Goal: Contribute content: Contribute content

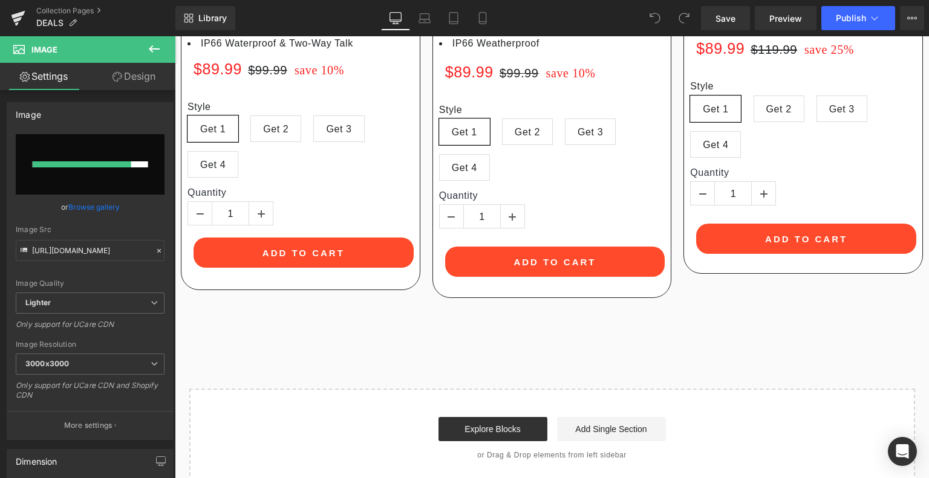
scroll to position [2721, 0]
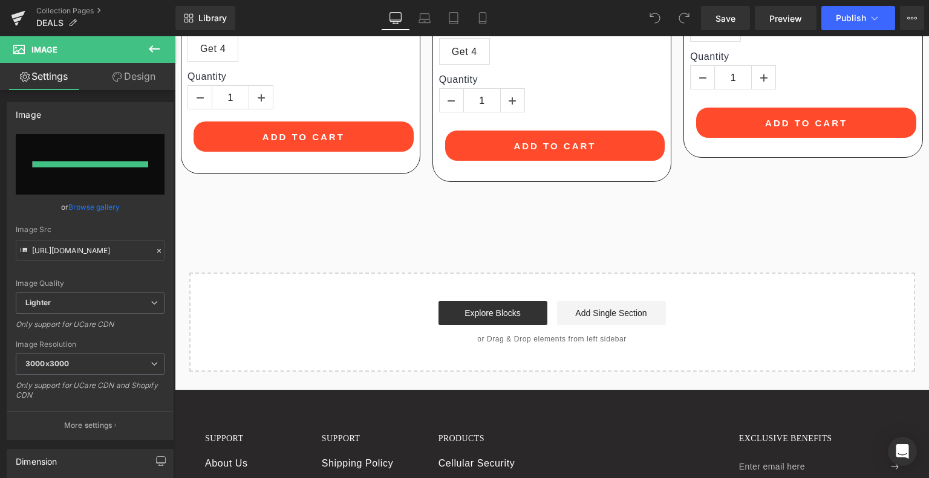
type input "[URL][DOMAIN_NAME]"
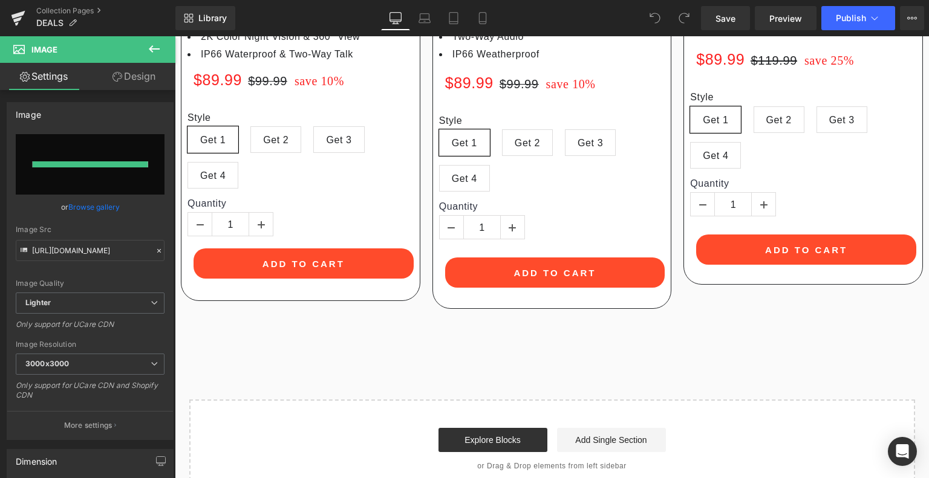
scroll to position [2848, 0]
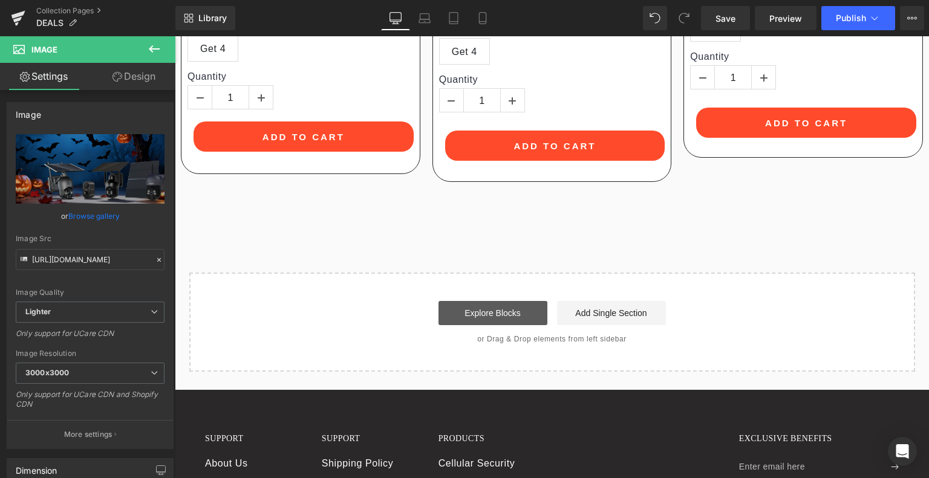
click at [508, 301] on link "Explore Blocks" at bounding box center [492, 313] width 109 height 24
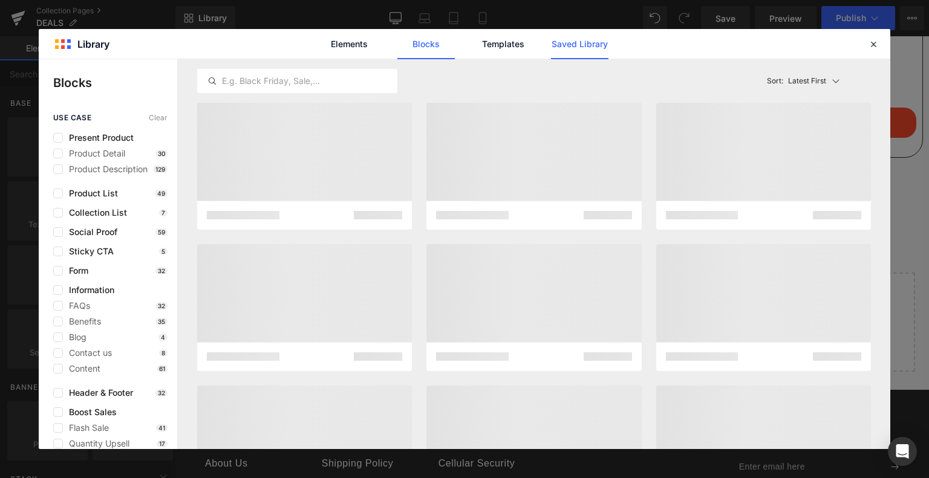
click at [566, 45] on link "Saved Library" at bounding box center [579, 44] width 57 height 30
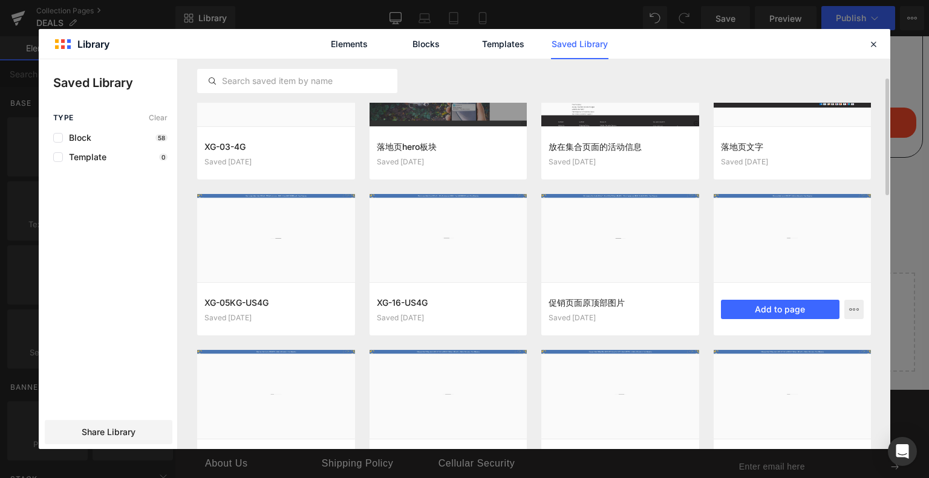
scroll to position [0, 0]
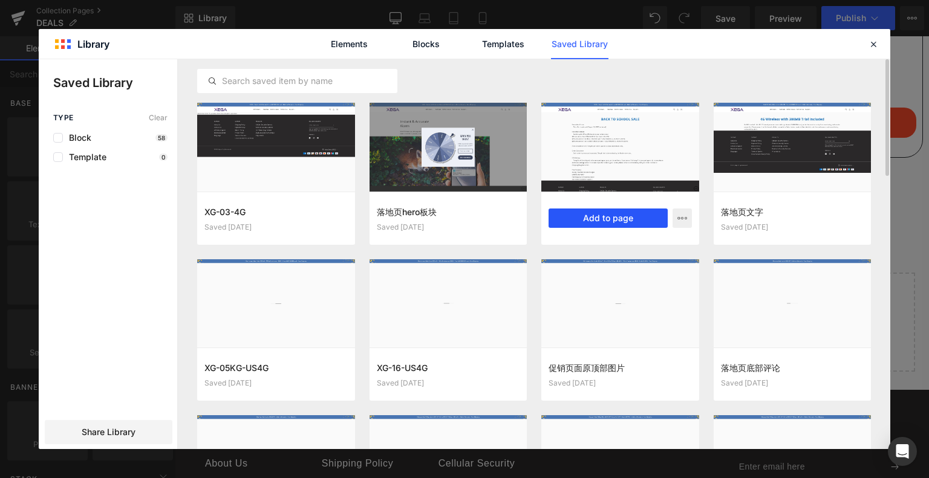
click at [585, 216] on button "Add to page" at bounding box center [607, 218] width 119 height 19
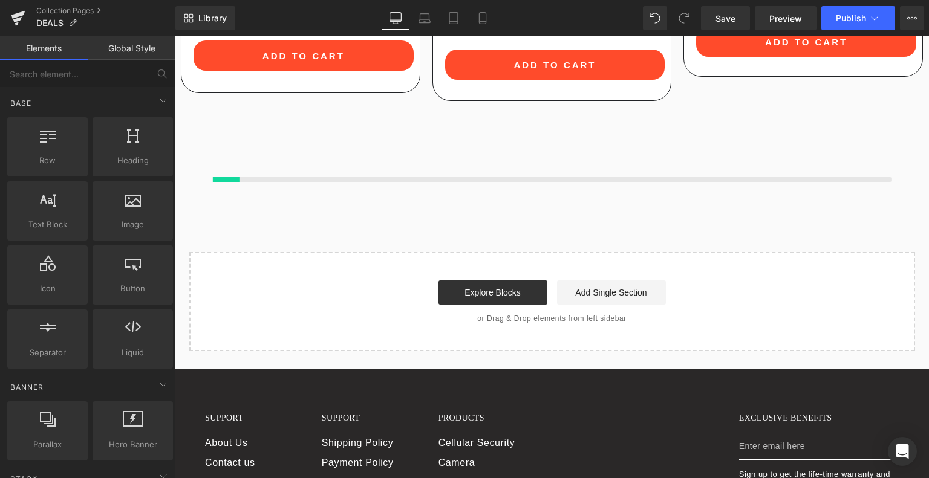
scroll to position [2931, 0]
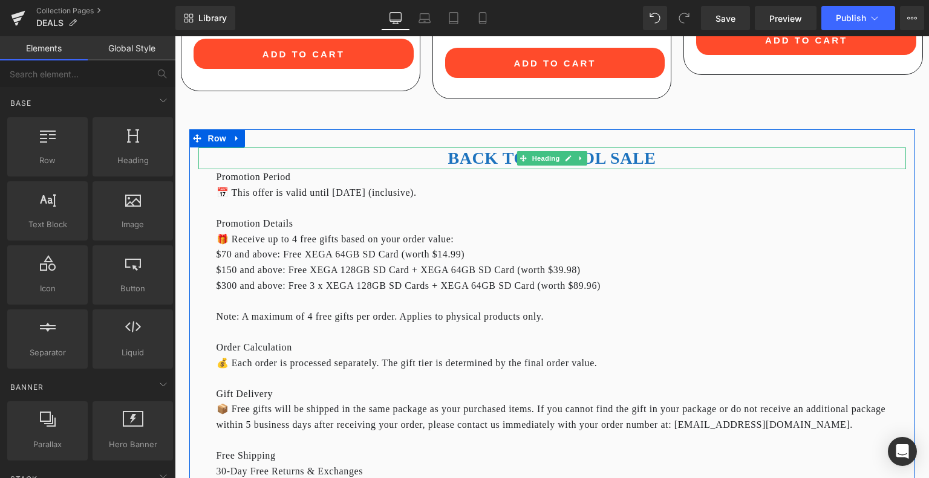
click at [531, 151] on span "Heading" at bounding box center [545, 158] width 33 height 15
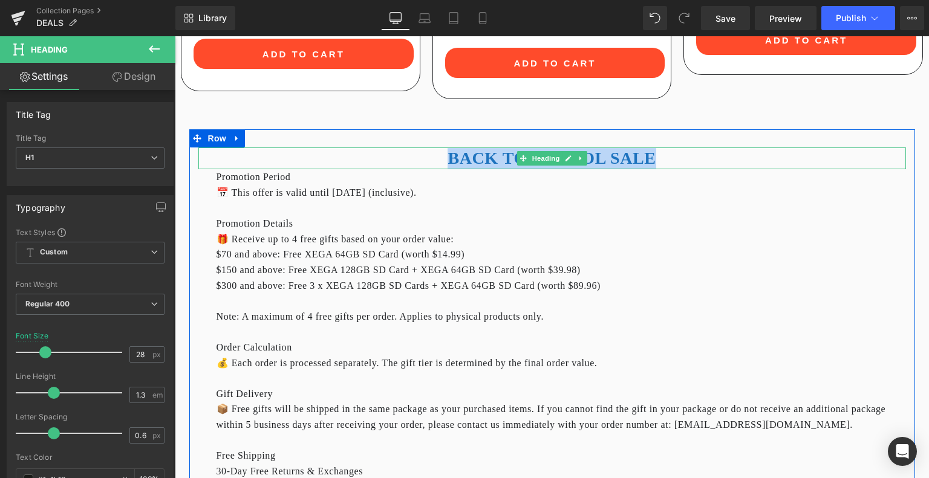
drag, startPoint x: 453, startPoint y: 125, endPoint x: 665, endPoint y: 132, distance: 211.8
click at [665, 148] on h1 "BACK TO SCHOOL SALE" at bounding box center [551, 159] width 707 height 22
copy b "BACK TO SCHOOL SALE"
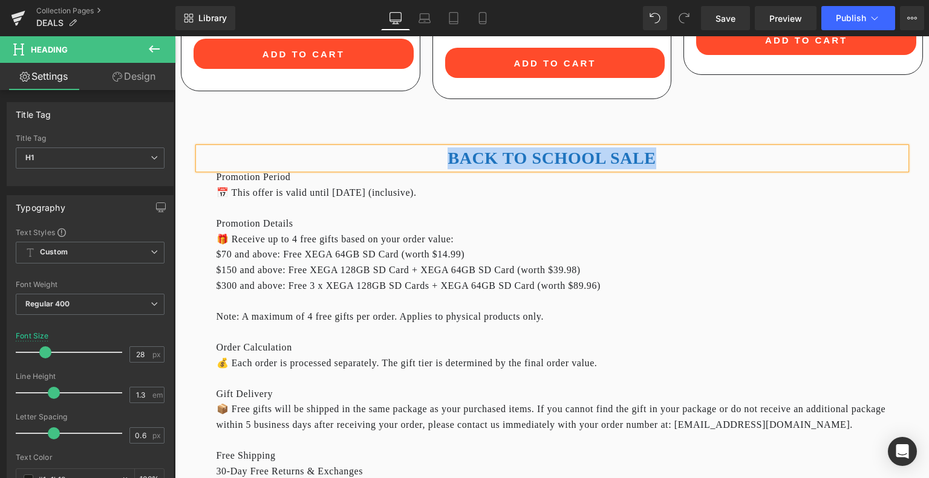
paste div
click at [600, 201] on div at bounding box center [551, 209] width 671 height 16
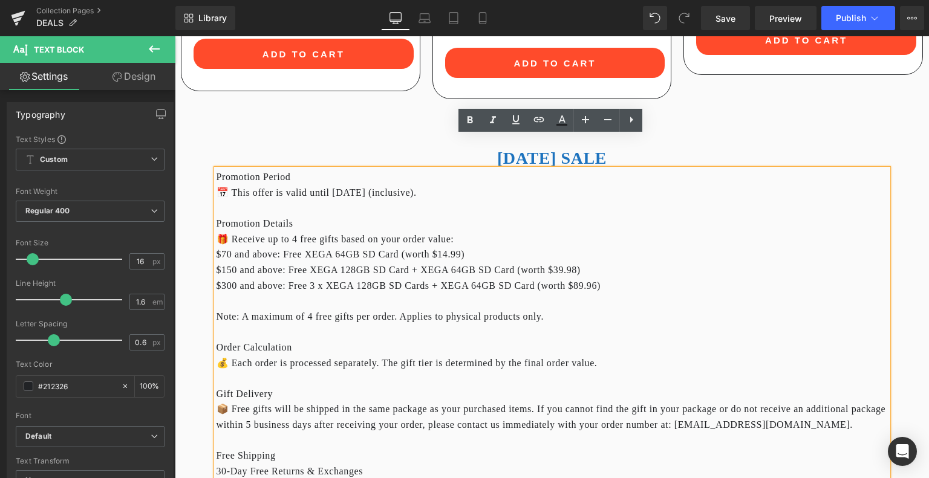
click at [233, 185] on div "📅 This offer is valid until [DATE] (inclusive)." at bounding box center [551, 193] width 671 height 16
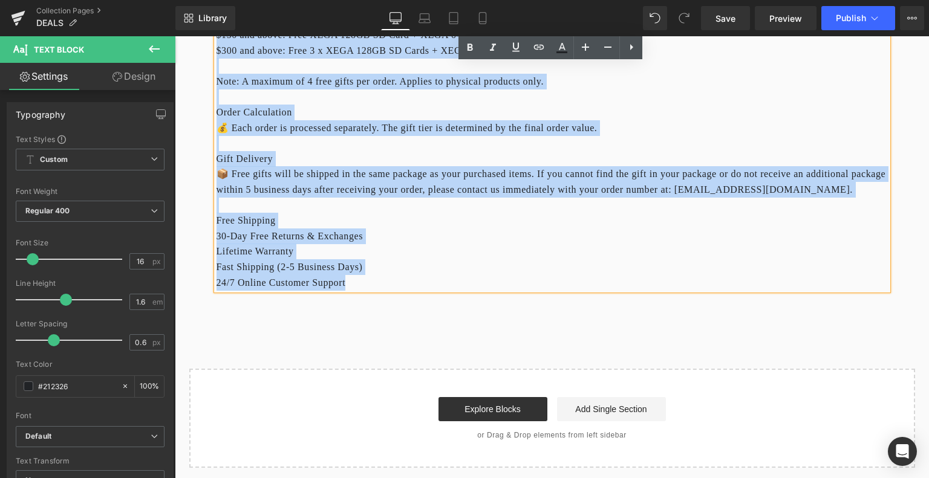
scroll to position [3293, 0]
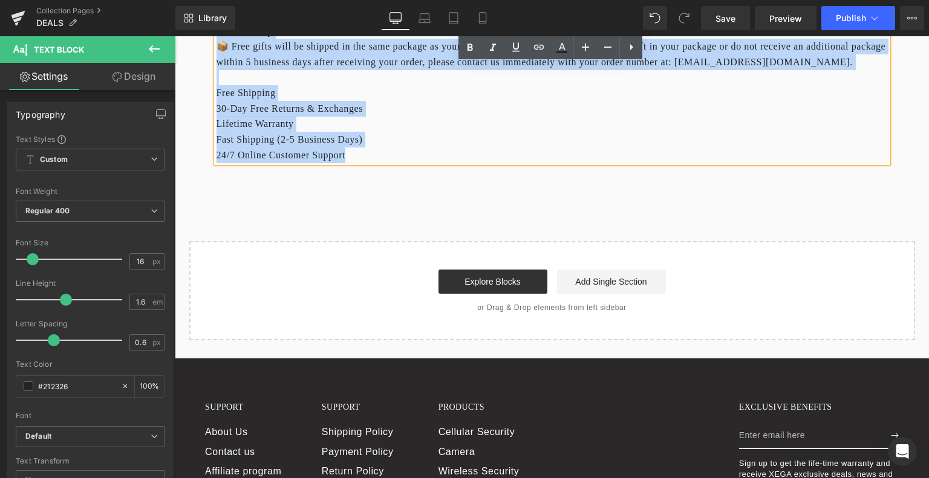
drag, startPoint x: 216, startPoint y: 142, endPoint x: 416, endPoint y: 148, distance: 199.6
copy div "Promotion Period 📅 This offer is valid until [DATE] (inclusive). Promotion Deta…"
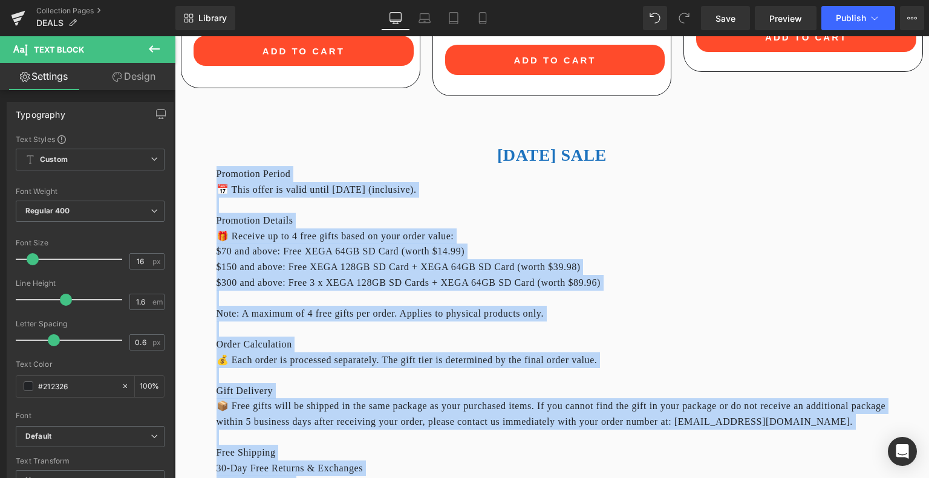
scroll to position [2931, 0]
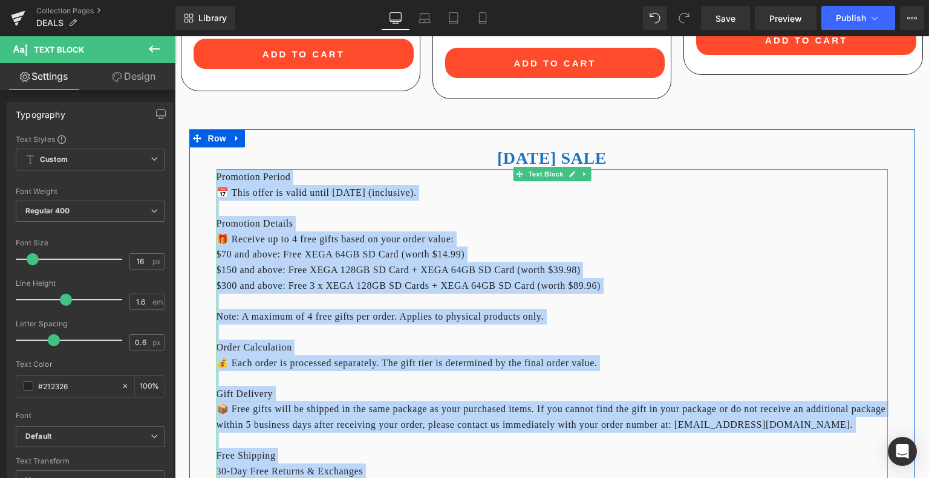
click at [373, 185] on div "📅 This offer is valid until [DATE] (inclusive)." at bounding box center [551, 193] width 671 height 16
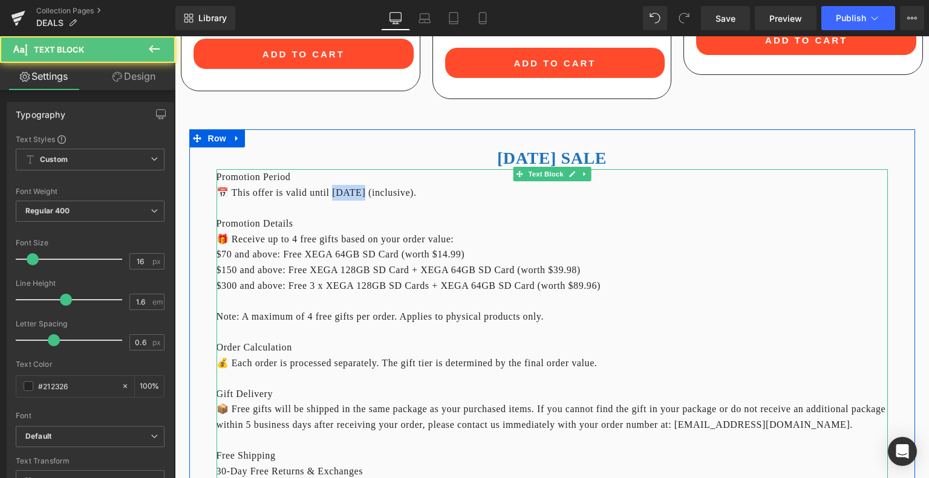
drag, startPoint x: 362, startPoint y: 160, endPoint x: 342, endPoint y: 158, distance: 20.1
click at [342, 185] on div "📅 This offer is valid until [DATE] (inclusive)." at bounding box center [551, 193] width 671 height 16
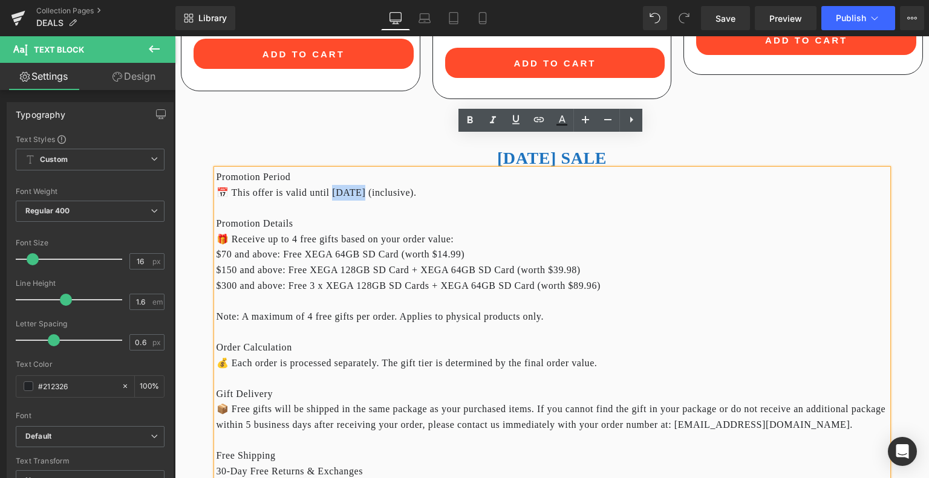
paste div
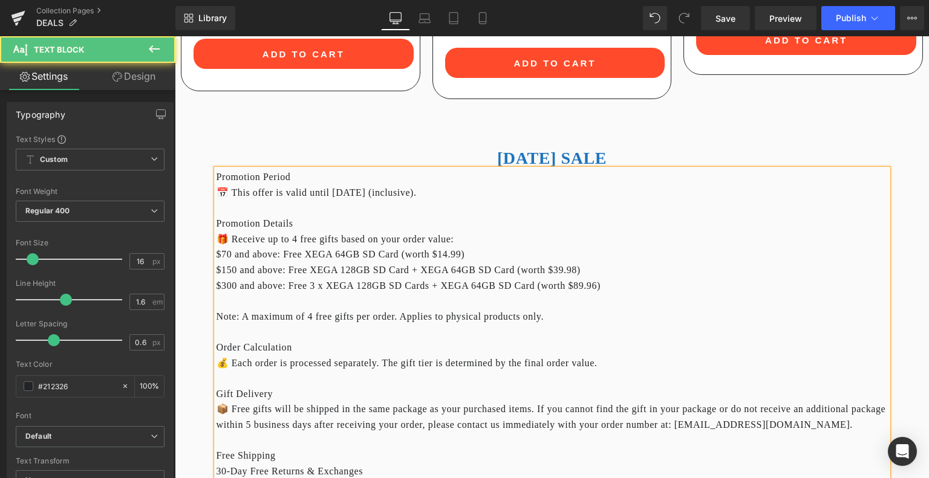
click at [390, 185] on div "📅 This offer is valid until [DATE] (inclusive)." at bounding box center [551, 193] width 671 height 16
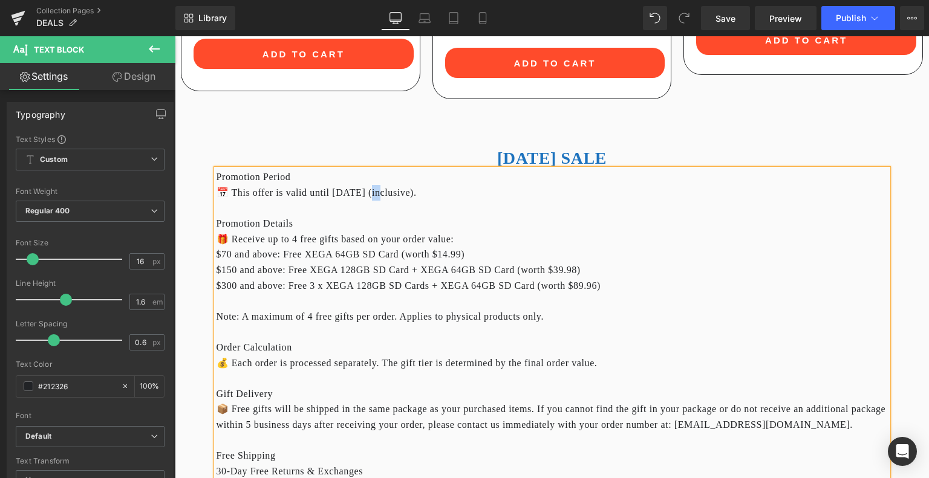
drag, startPoint x: 391, startPoint y: 161, endPoint x: 382, endPoint y: 161, distance: 9.1
click at [382, 185] on div "📅 This offer is valid until [DATE] (inclusive)." at bounding box center [551, 193] width 671 height 16
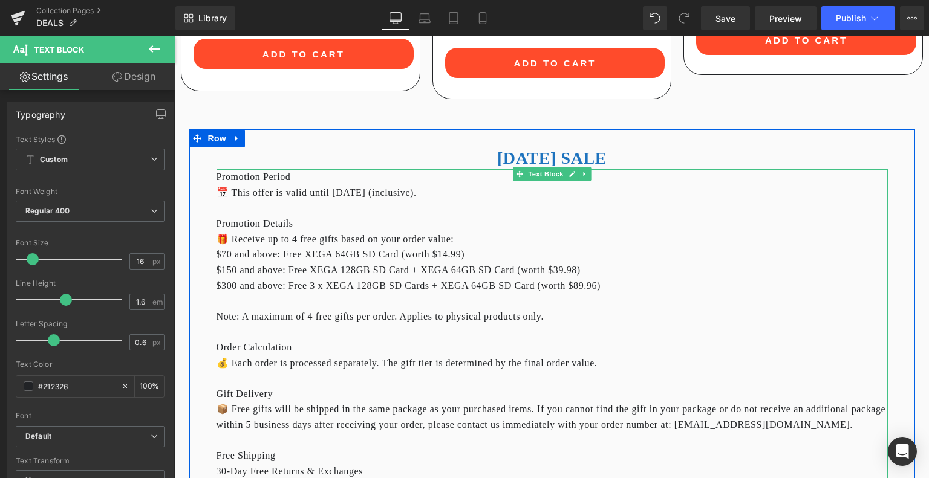
click at [269, 247] on div "$70 and above: Free XEGA 64GB SD Card (worth $14.99)" at bounding box center [551, 255] width 671 height 16
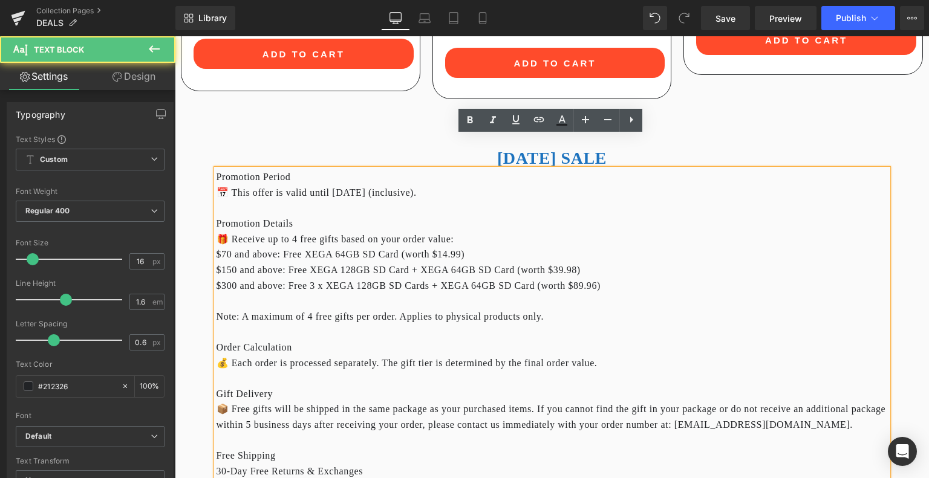
click at [305, 216] on div "Promotion Details" at bounding box center [551, 224] width 671 height 16
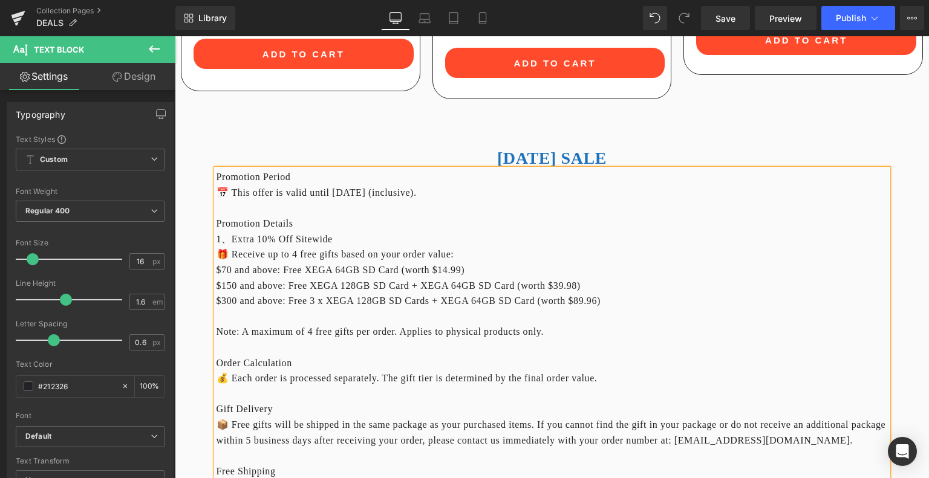
click at [218, 247] on div "🎁 Receive up to 4 free gifts based on your order value:" at bounding box center [551, 255] width 671 height 16
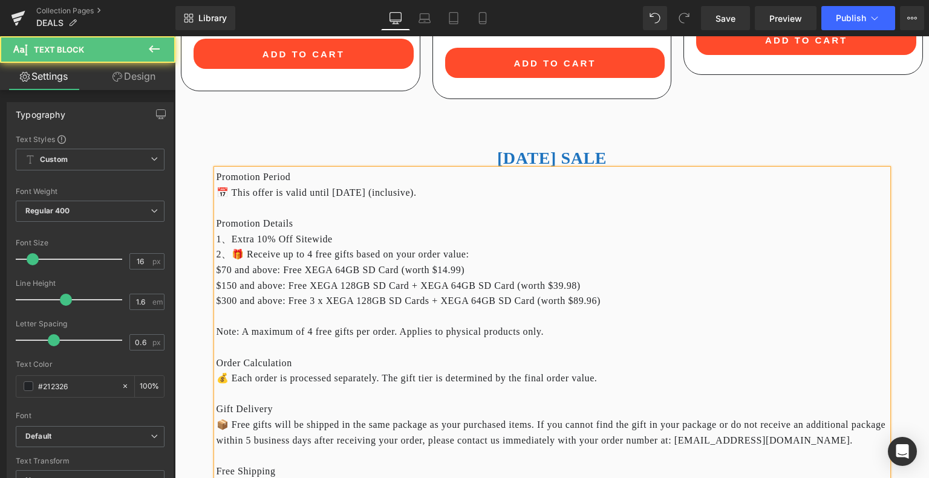
click at [231, 232] on div "1、Extra 10% Off Sitewide" at bounding box center [551, 240] width 671 height 16
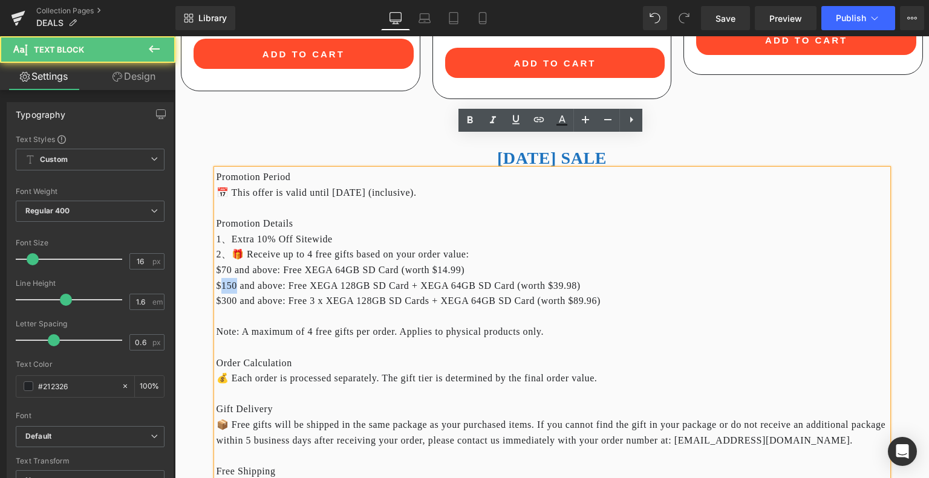
drag, startPoint x: 237, startPoint y: 252, endPoint x: 220, endPoint y: 253, distance: 17.0
click at [220, 278] on div "$150 and above: Free XEGA 128GB SD Card + XEGA 64GB SD Card (worth $39.98)" at bounding box center [551, 286] width 671 height 16
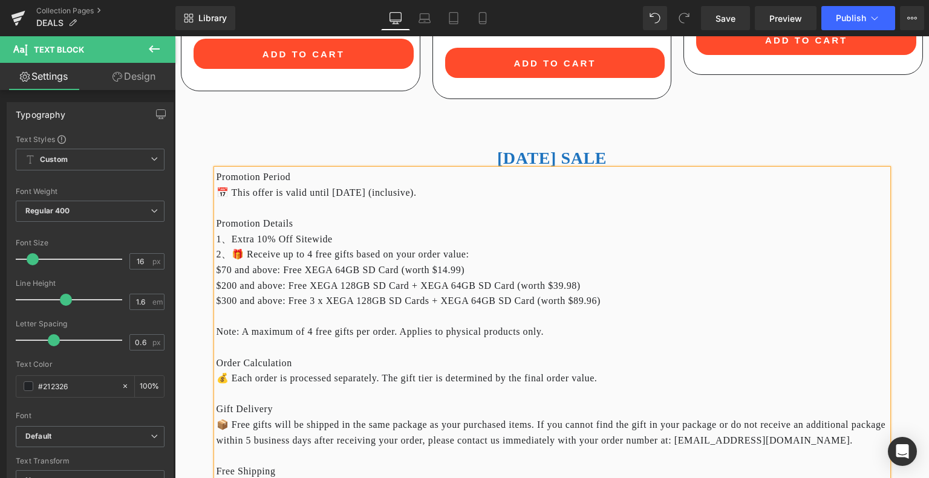
drag, startPoint x: 626, startPoint y: 268, endPoint x: 208, endPoint y: 272, distance: 418.4
click at [208, 272] on div "[DATE] SALE Heading Promotion Period 📅 This offer is valid until [DATE] (inclus…" at bounding box center [552, 347] width 726 height 412
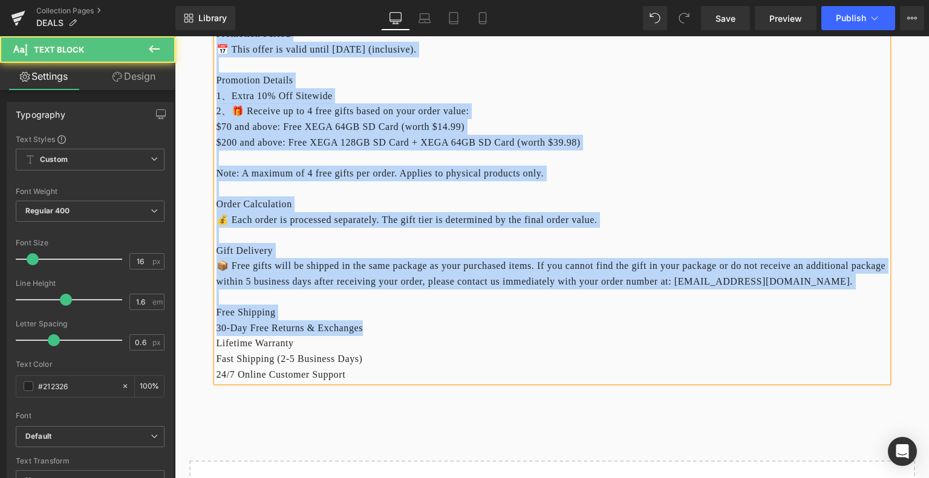
scroll to position [3172, 0]
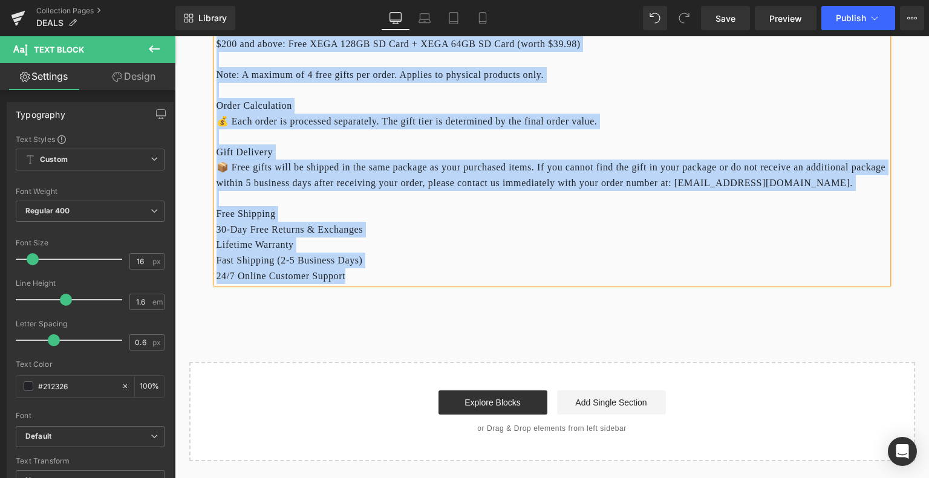
drag, startPoint x: 214, startPoint y: 141, endPoint x: 404, endPoint y: 258, distance: 222.8
click at [404, 258] on div "Promotion Period 📅 This offer is valid until [DATE] (inclusive). Promotion Deta…" at bounding box center [551, 105] width 671 height 356
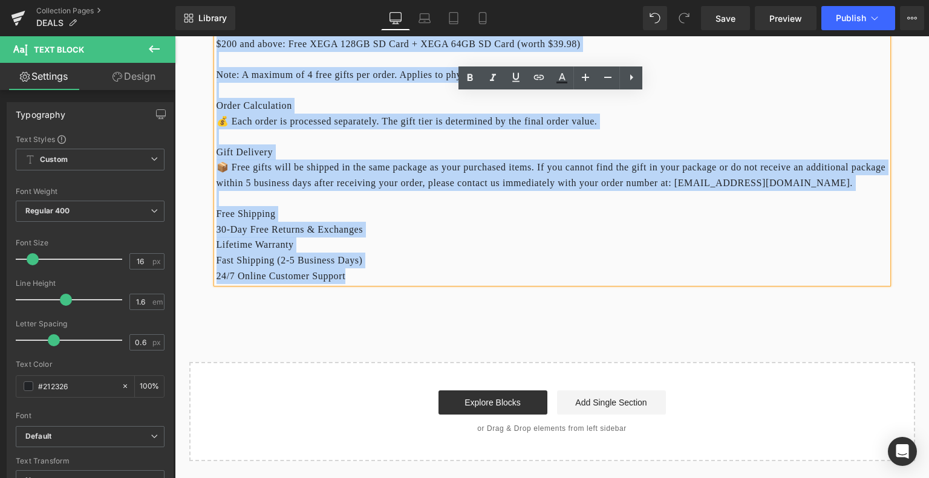
copy div "Promotion Period 📅 This offer is valid until [DATE] (inclusive). Promotion Deta…"
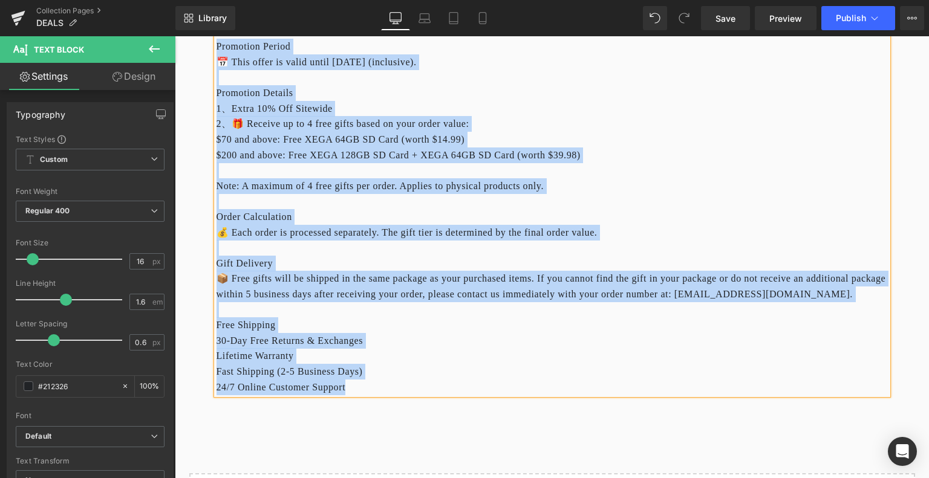
scroll to position [2931, 0]
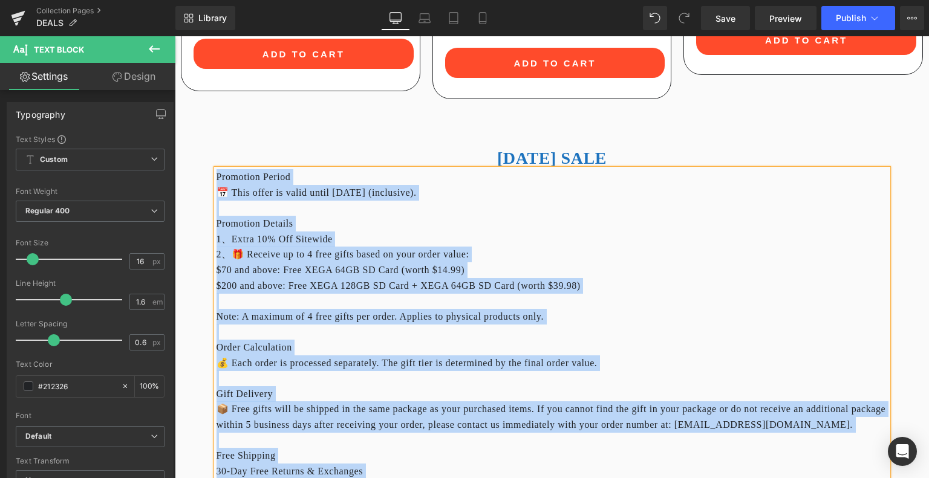
click at [383, 262] on div "$70 and above: Free XEGA 64GB SD Card (worth $14.99)" at bounding box center [551, 270] width 671 height 16
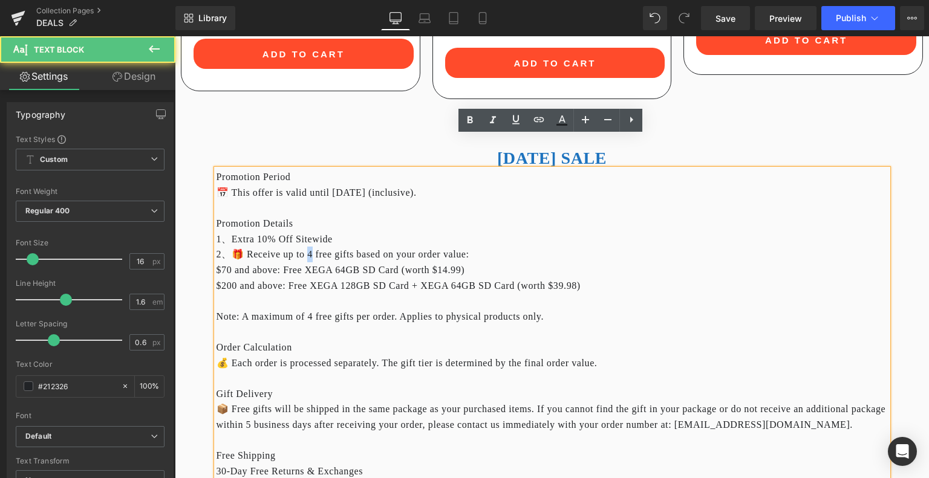
click at [316, 247] on div "2、🎁 Receive up to 4 free gifts based on your order value:" at bounding box center [551, 255] width 671 height 16
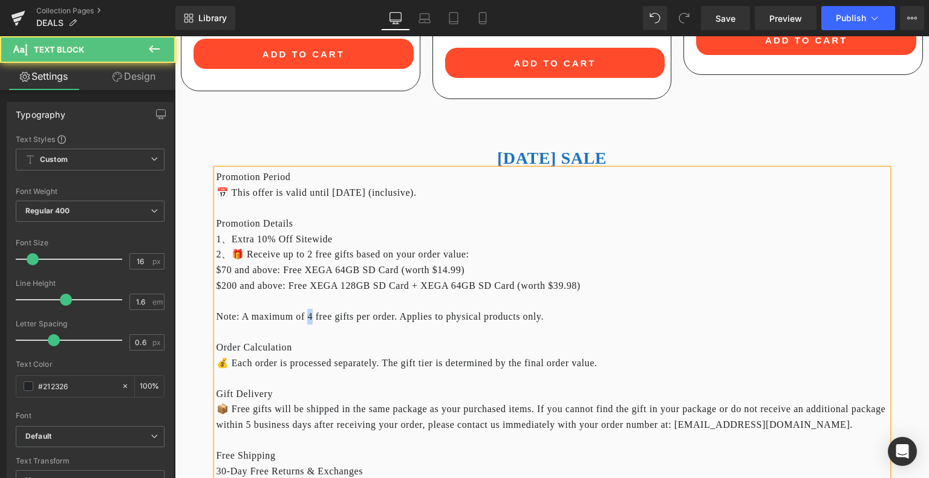
click at [316, 309] on div "Note: A maximum of 4 free gifts per order. Applies to physical products only." at bounding box center [551, 317] width 671 height 16
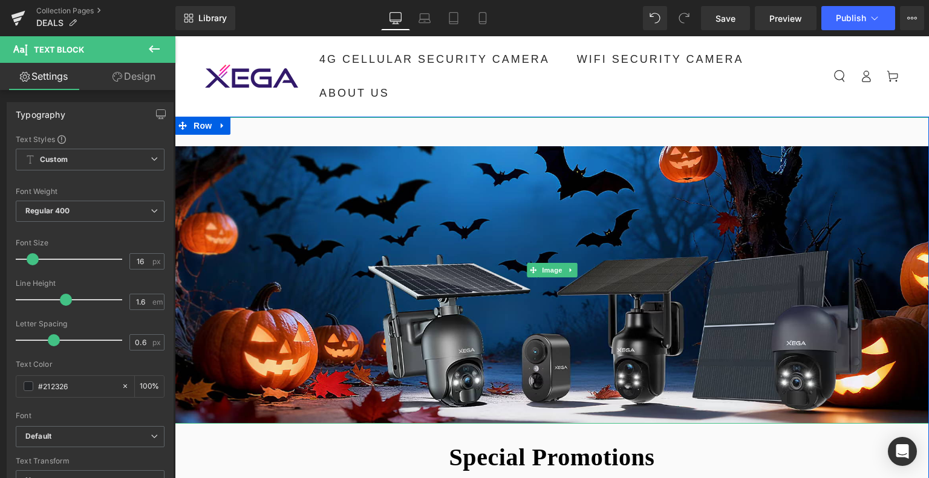
scroll to position [181, 0]
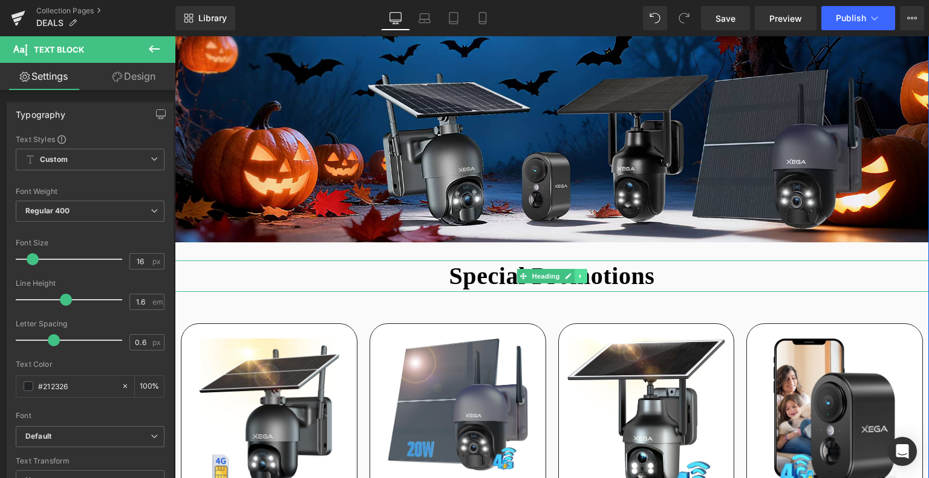
click at [578, 278] on icon at bounding box center [580, 276] width 7 height 7
click at [563, 277] on icon at bounding box center [562, 276] width 7 height 7
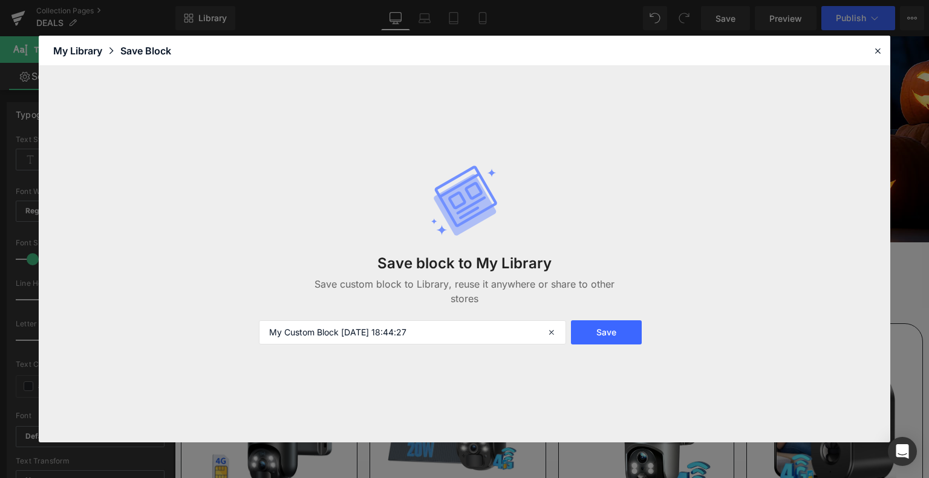
drag, startPoint x: 444, startPoint y: 334, endPoint x: 244, endPoint y: 336, distance: 200.1
click at [244, 336] on div "Save block to My Library Save custom block to Library, reuse it anywhere or sha…" at bounding box center [464, 254] width 851 height 376
type input "促销页面顶部的文案"
click at [594, 330] on button "Save" at bounding box center [606, 332] width 71 height 24
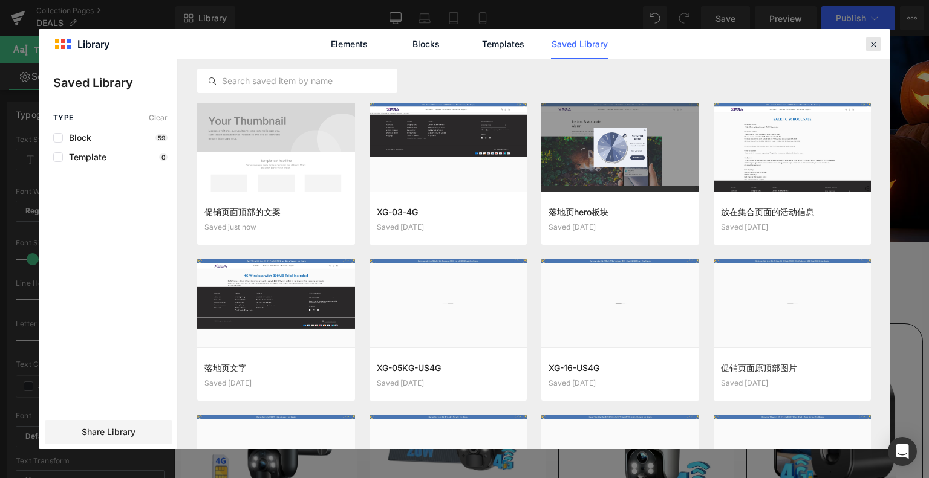
click at [868, 44] on icon at bounding box center [873, 44] width 11 height 11
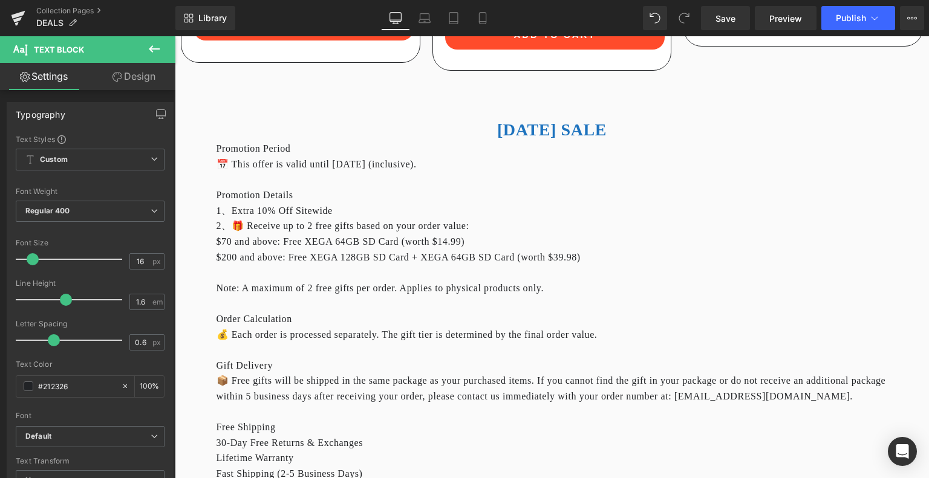
scroll to position [2781, 0]
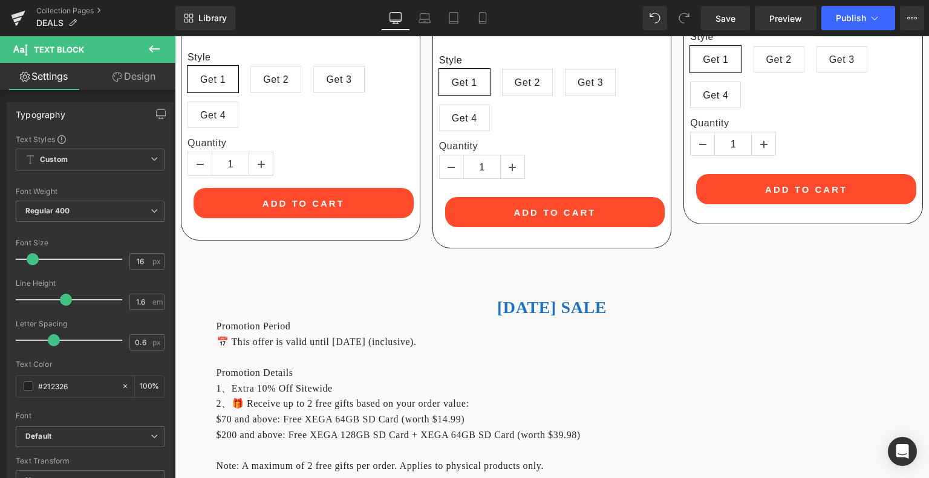
click at [497, 298] on b "[DATE] SALE" at bounding box center [551, 307] width 109 height 19
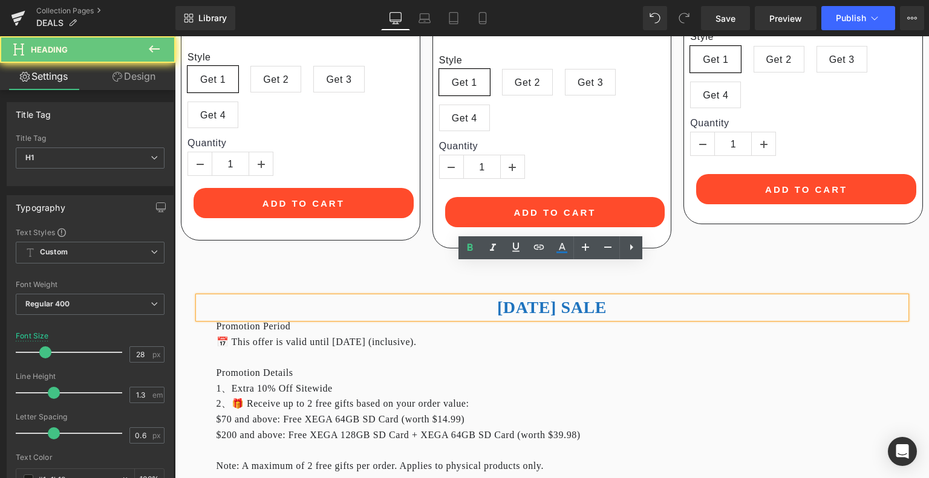
drag, startPoint x: 476, startPoint y: 274, endPoint x: 642, endPoint y: 273, distance: 165.7
click at [642, 297] on h1 "[DATE] SALE" at bounding box center [551, 308] width 707 height 22
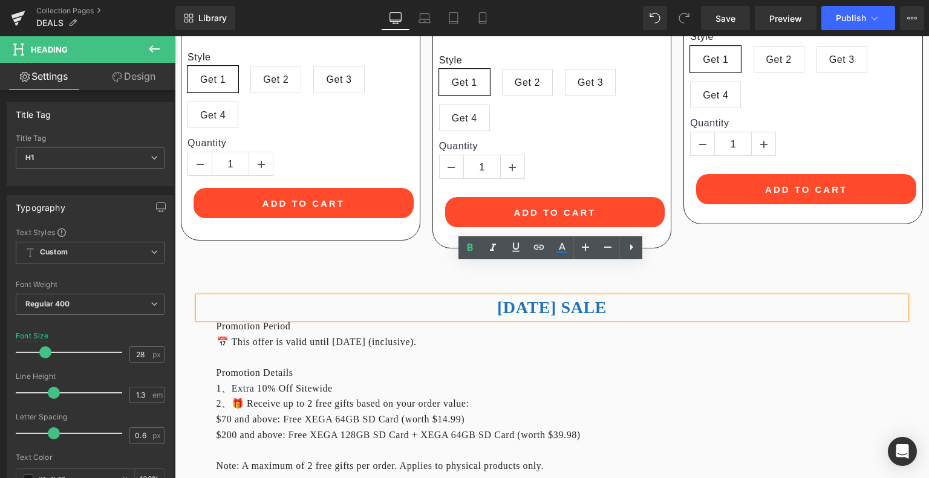
copy b "[DATE] SALE"
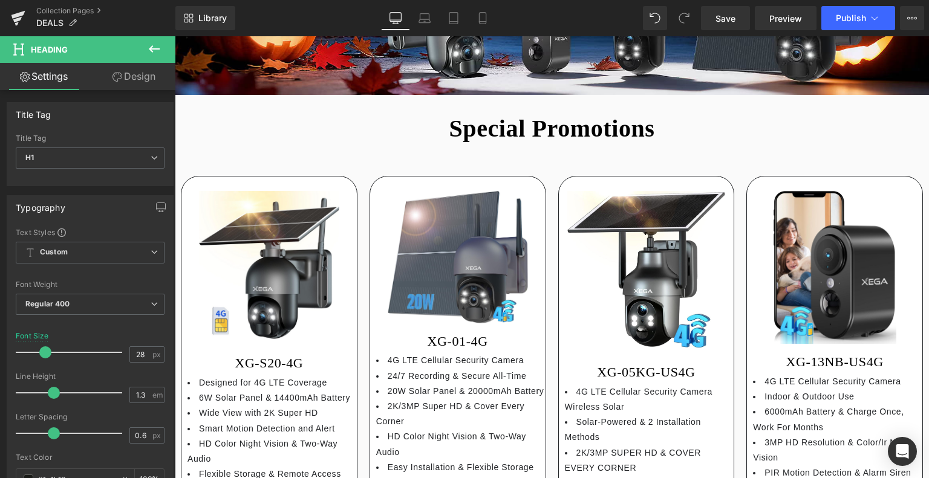
scroll to position [242, 0]
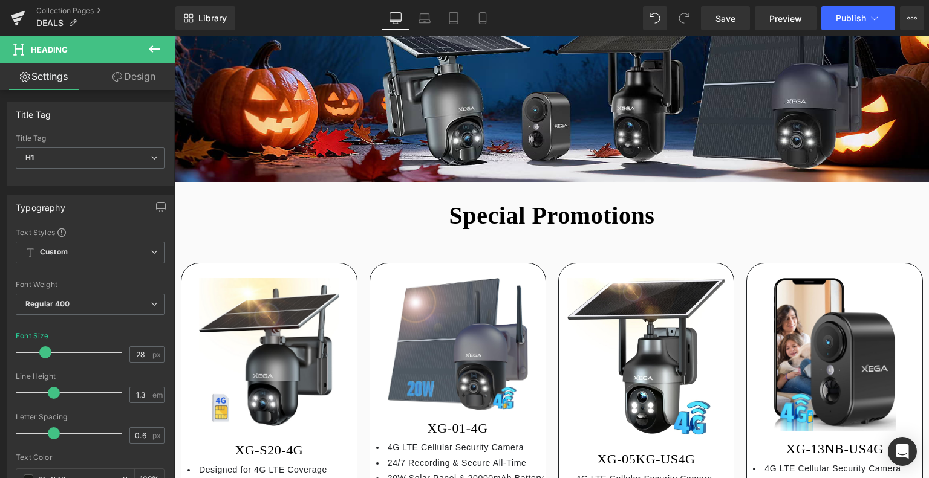
click at [464, 215] on b "Special Promotions" at bounding box center [552, 215] width 206 height 27
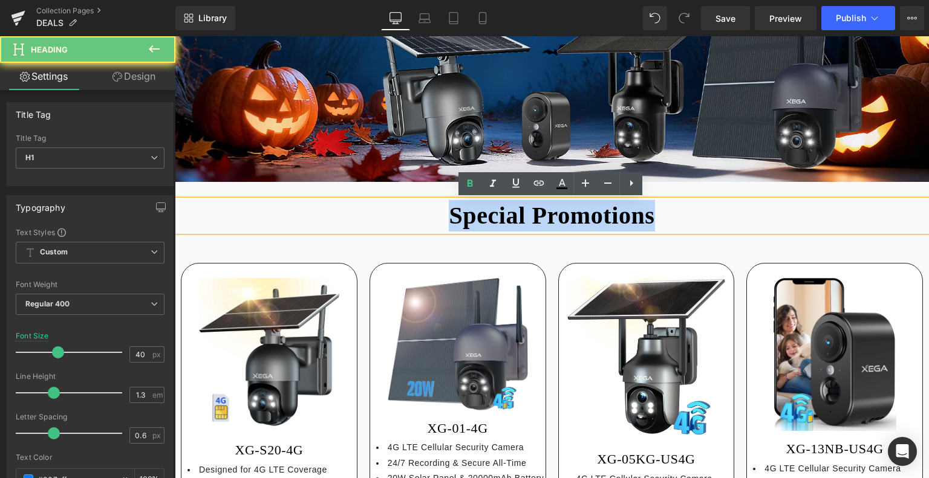
drag, startPoint x: 456, startPoint y: 216, endPoint x: 651, endPoint y: 219, distance: 194.1
click at [651, 219] on b "Special Promotions" at bounding box center [552, 215] width 206 height 27
paste div
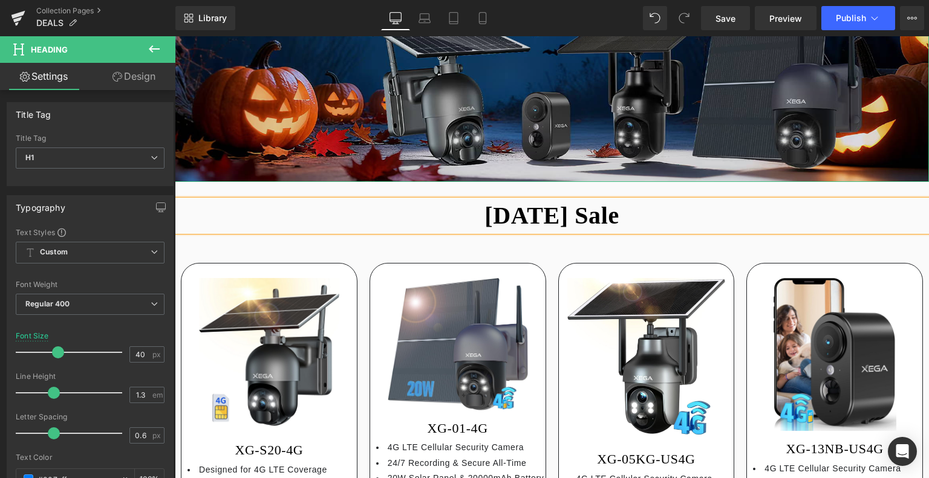
click at [568, 79] on img at bounding box center [552, 28] width 754 height 307
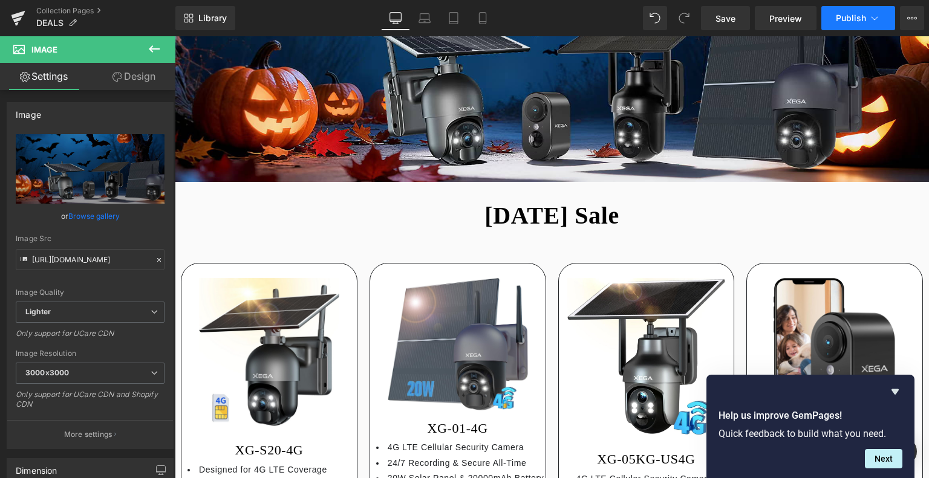
click at [871, 18] on icon at bounding box center [874, 18] width 12 height 12
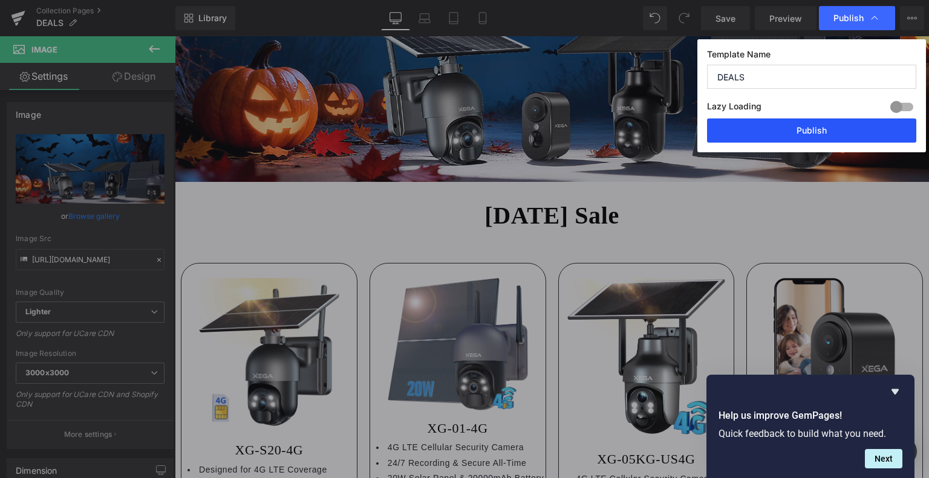
click at [829, 134] on button "Publish" at bounding box center [811, 131] width 209 height 24
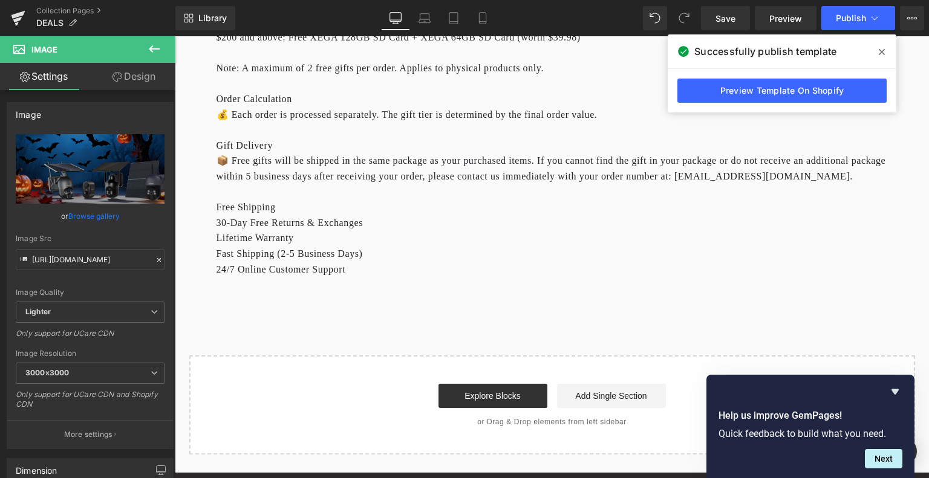
scroll to position [3083, 0]
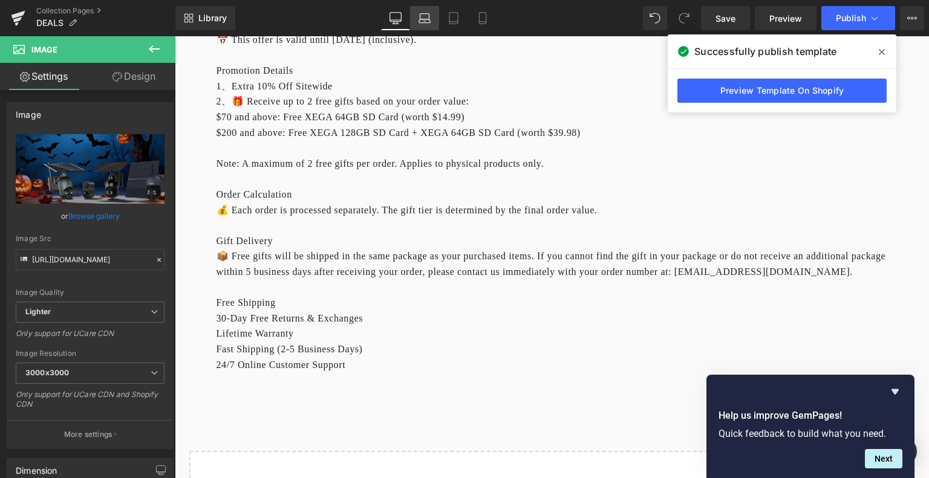
click at [431, 12] on link "Laptop" at bounding box center [424, 18] width 29 height 24
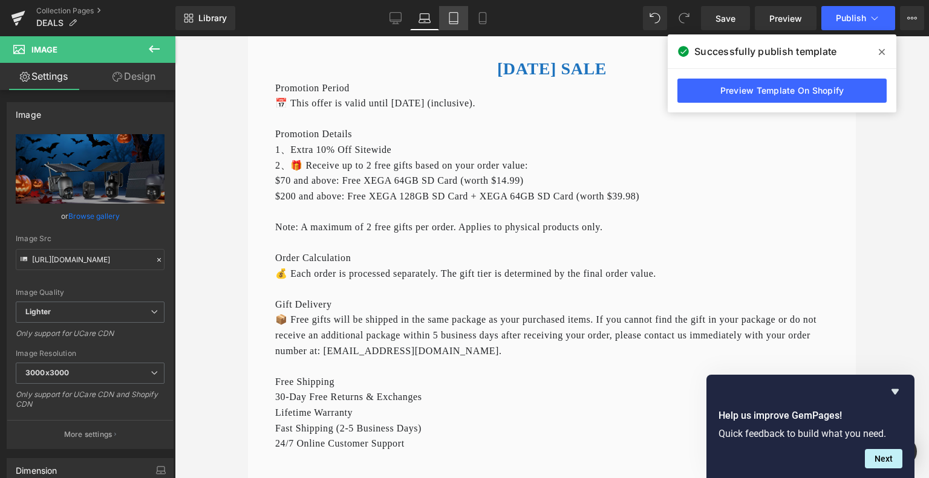
click at [452, 24] on icon at bounding box center [453, 18] width 8 height 11
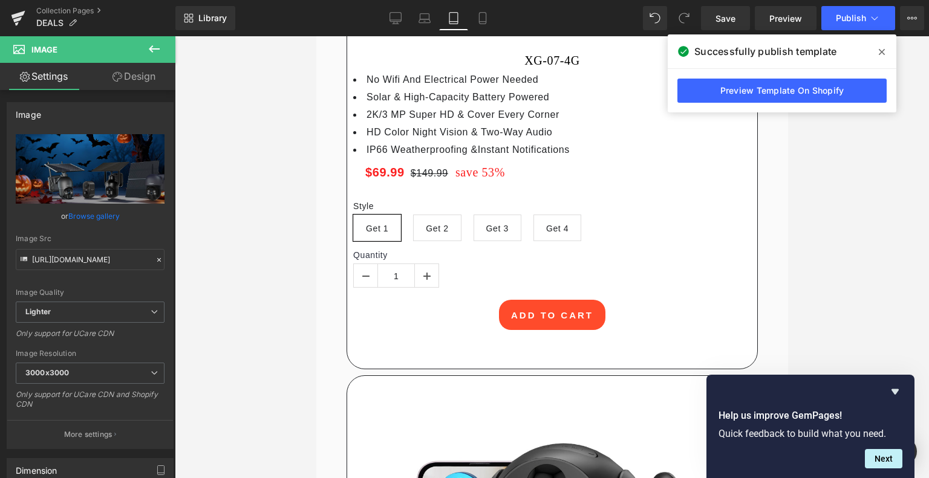
scroll to position [4414, 0]
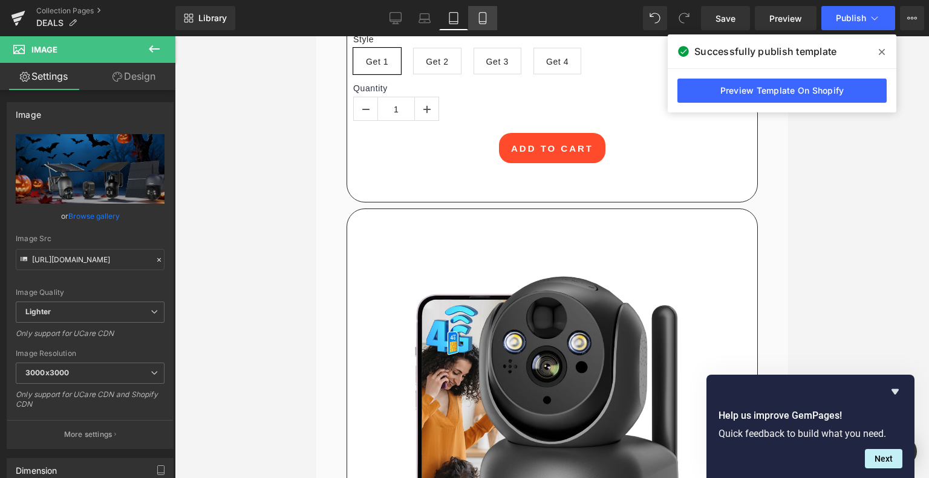
click at [483, 18] on icon at bounding box center [482, 18] width 12 height 12
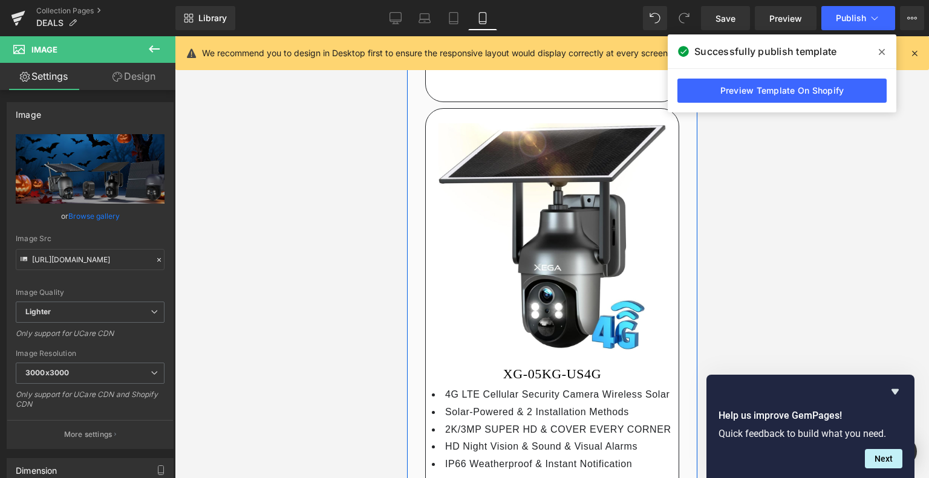
scroll to position [1391, 0]
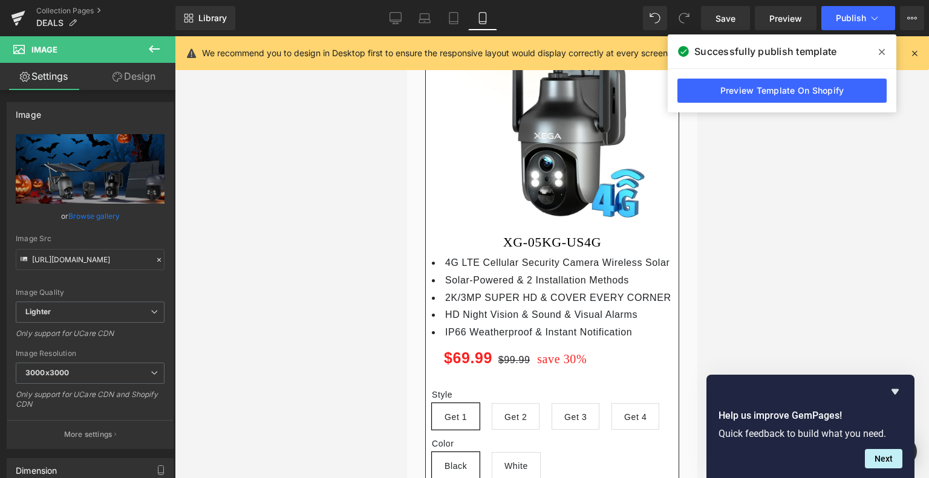
click at [879, 50] on icon at bounding box center [881, 52] width 6 height 6
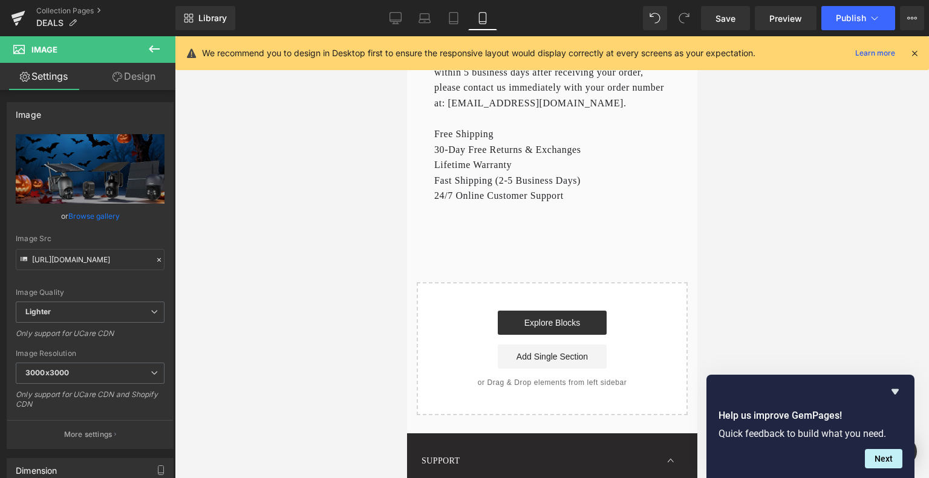
scroll to position [9096, 0]
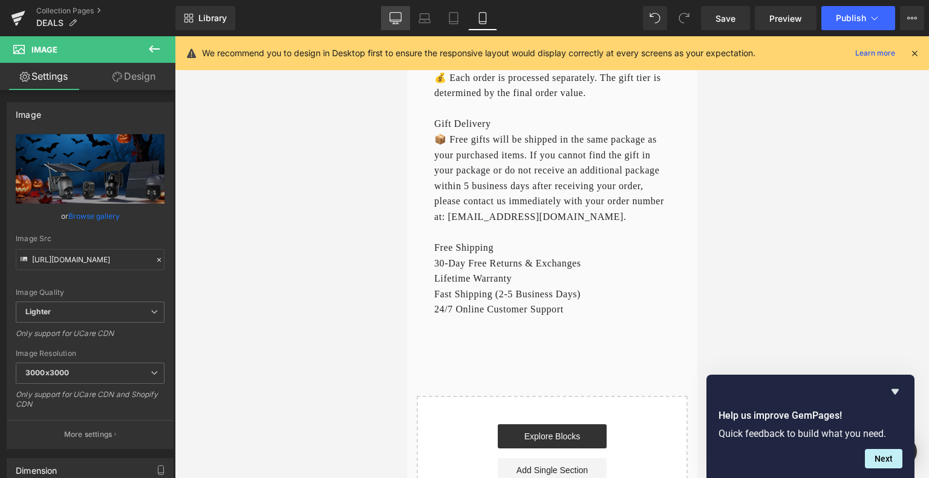
click at [397, 15] on icon at bounding box center [395, 18] width 12 height 12
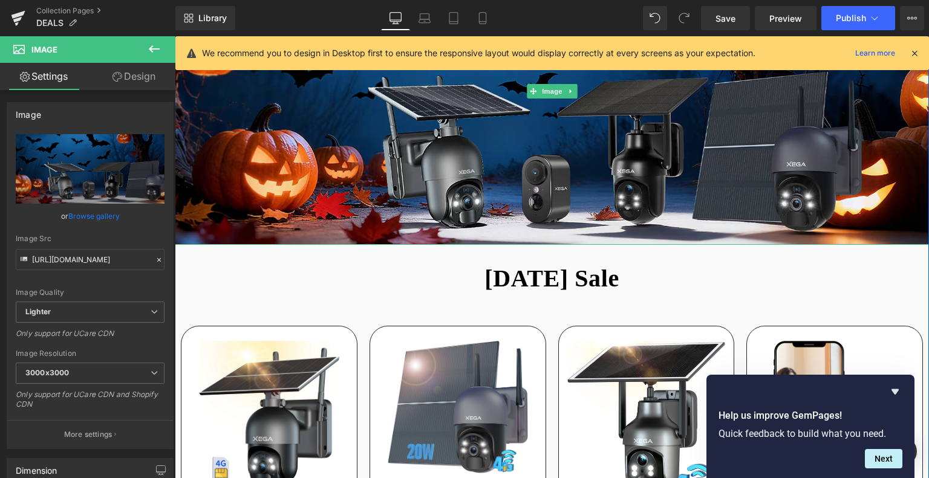
scroll to position [181, 0]
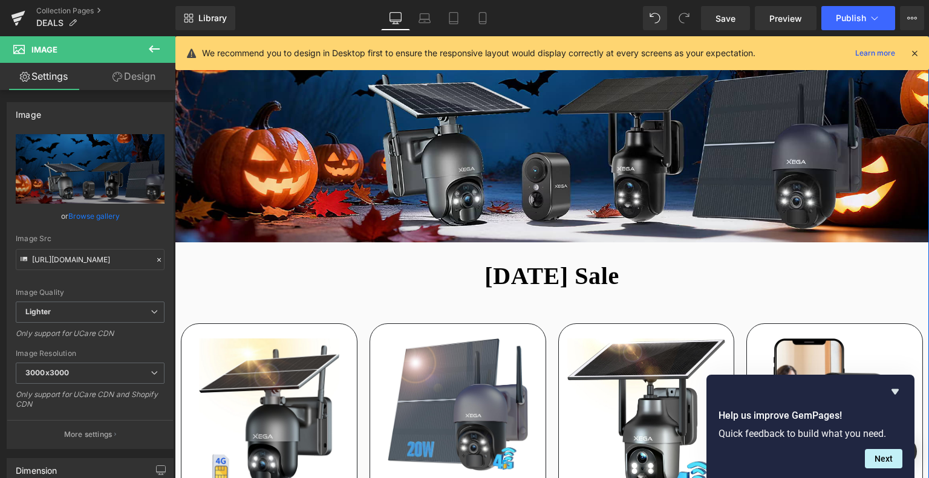
click at [484, 276] on b "[DATE] Sale" at bounding box center [551, 275] width 135 height 27
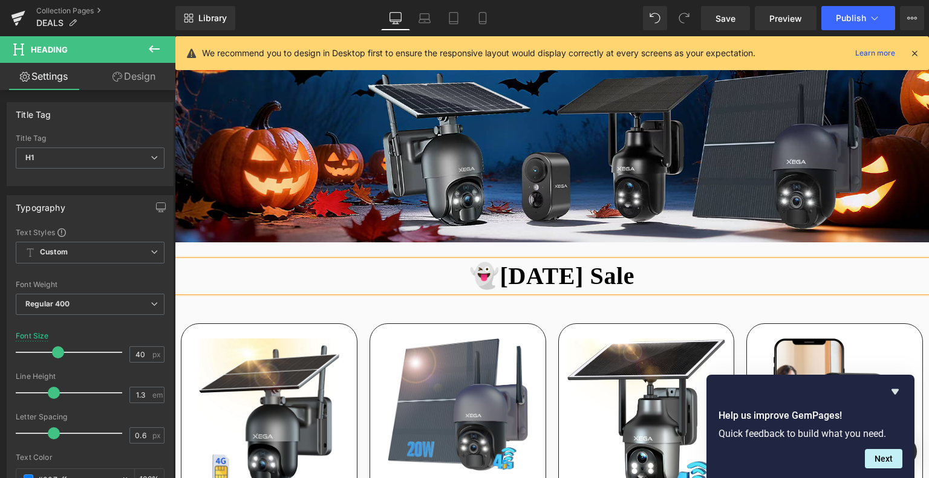
click at [666, 276] on h1 "👻[DATE] Sale" at bounding box center [552, 276] width 754 height 31
click at [858, 12] on button "Publish" at bounding box center [858, 18] width 74 height 24
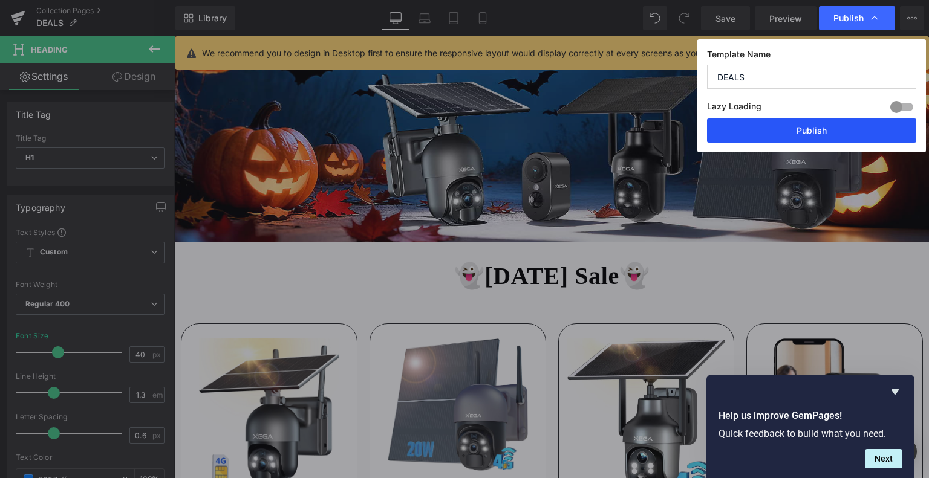
click at [842, 135] on button "Publish" at bounding box center [811, 131] width 209 height 24
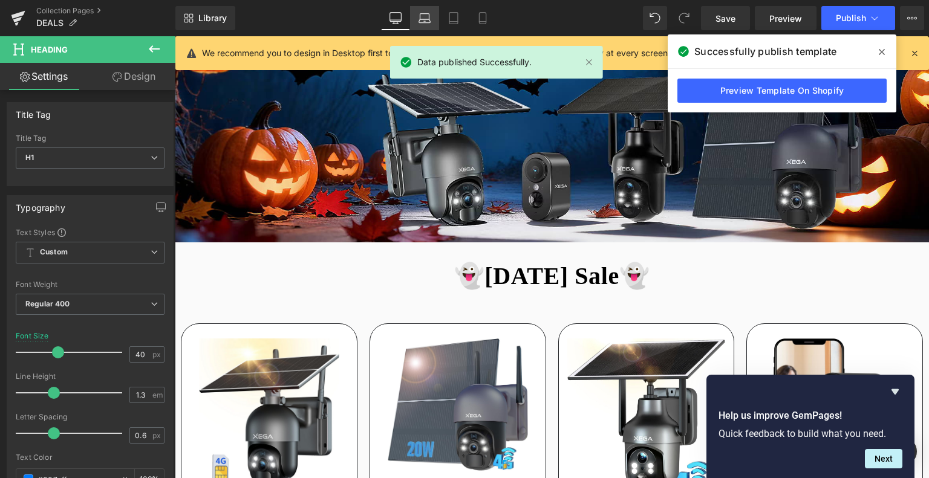
click at [432, 14] on link "Laptop" at bounding box center [424, 18] width 29 height 24
type input "100"
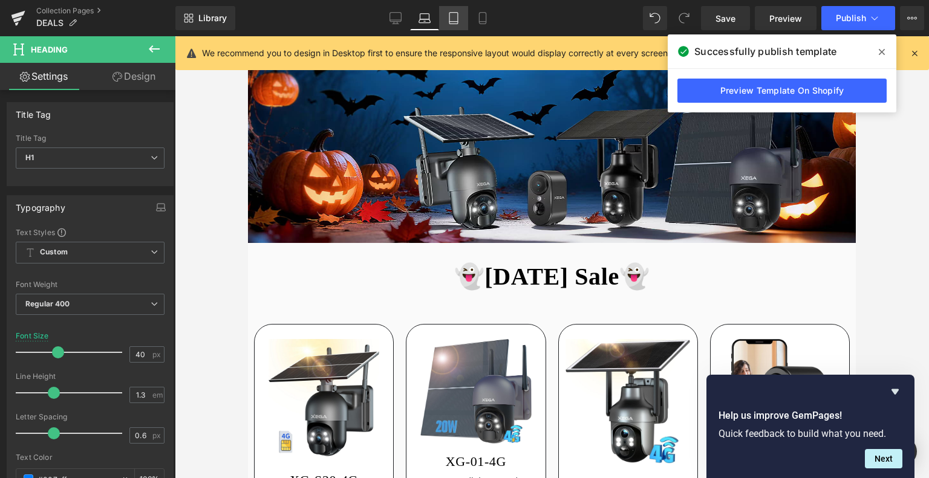
click at [453, 17] on icon at bounding box center [453, 18] width 12 height 12
type input "35"
type input "100"
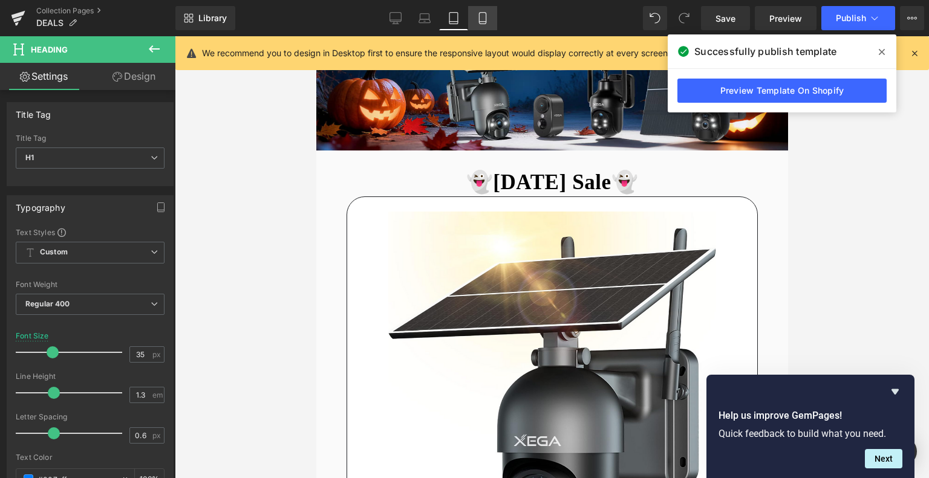
scroll to position [34, 0]
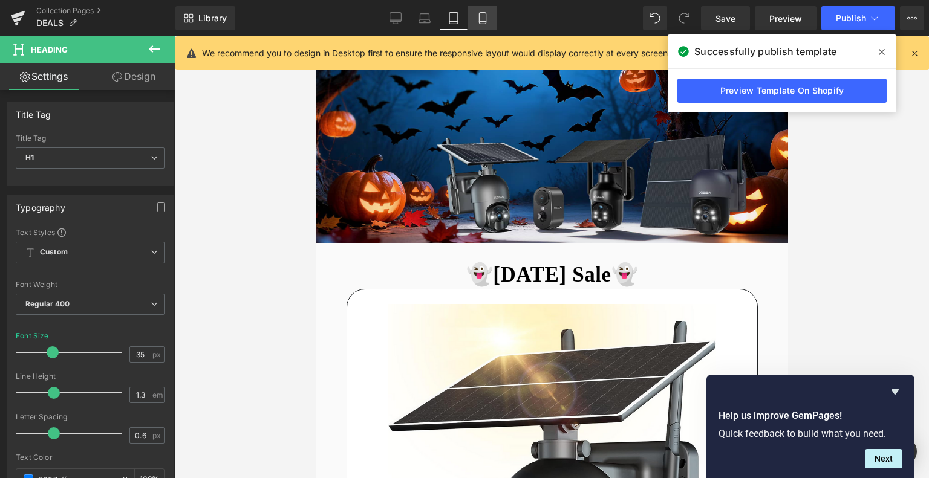
click at [476, 17] on icon at bounding box center [482, 18] width 12 height 12
type input "28"
type input "100"
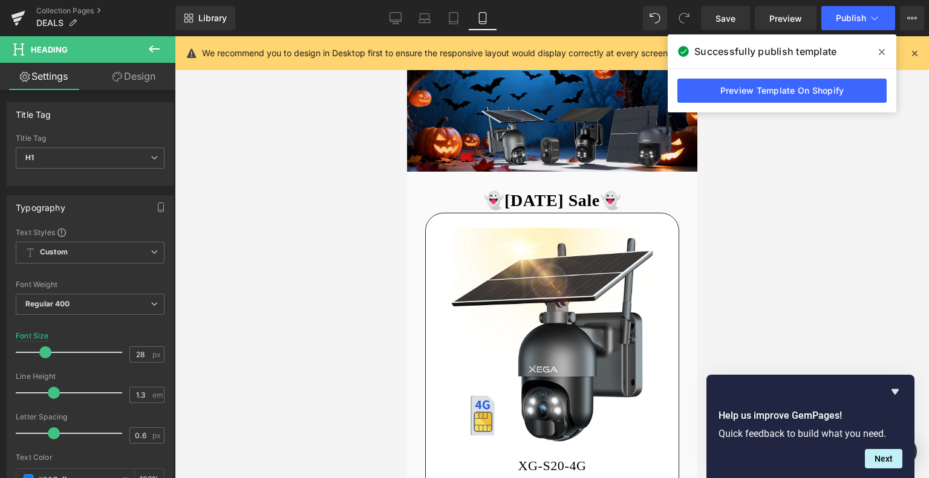
scroll to position [0, 0]
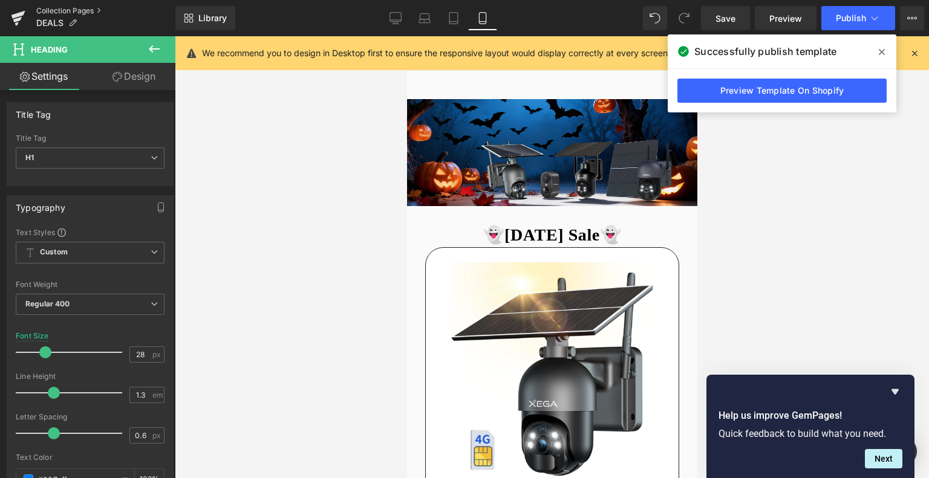
click at [65, 7] on link "Collection Pages" at bounding box center [105, 11] width 139 height 10
